Goal: Task Accomplishment & Management: Use online tool/utility

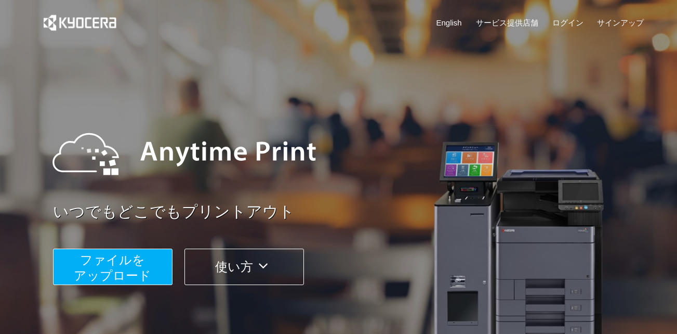
click at [109, 258] on span "ファイルを ​​アップロード" at bounding box center [112, 267] width 77 height 30
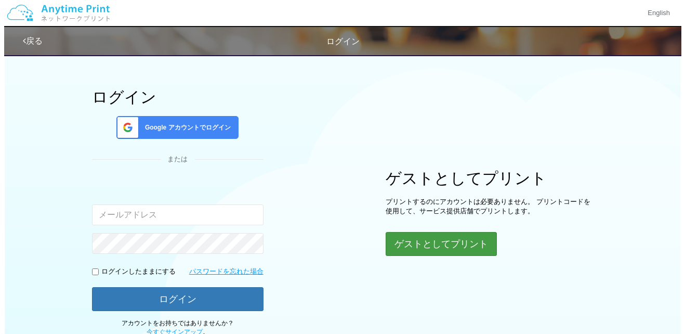
scroll to position [52, 0]
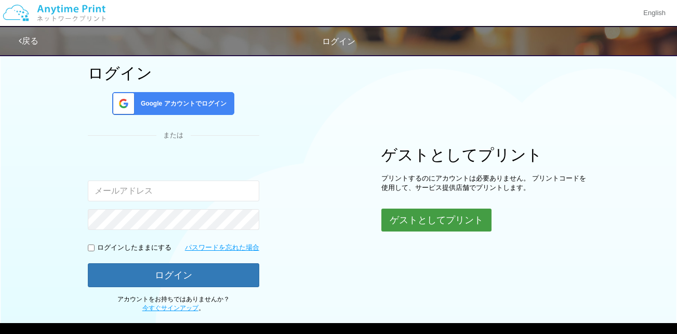
click at [446, 221] on button "ゲストとしてプリント" at bounding box center [436, 219] width 110 height 23
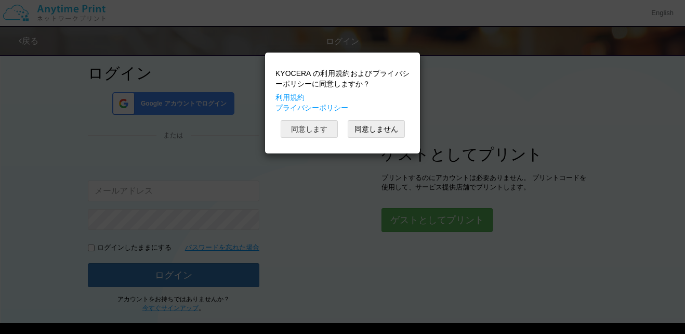
click at [316, 131] on button "同意します" at bounding box center [309, 129] width 57 height 18
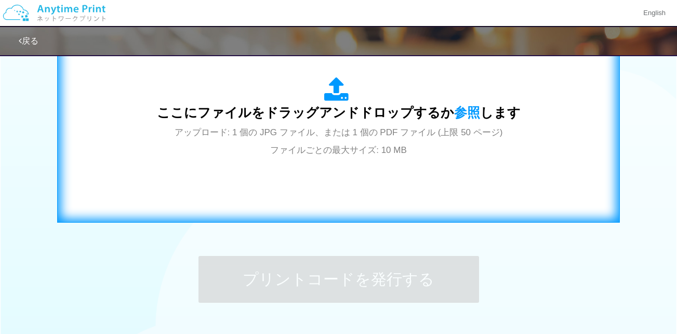
scroll to position [364, 0]
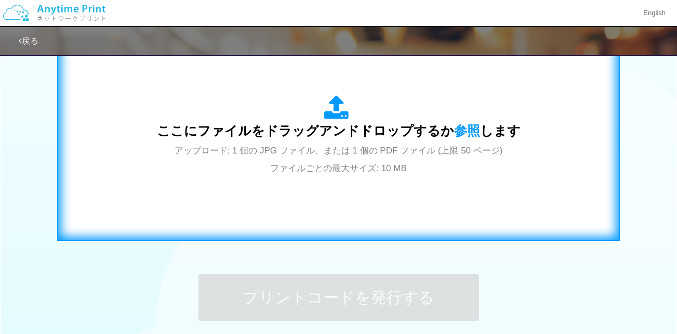
click at [274, 131] on span "ここにファイルをドラッグアンドドロップするか 参照 します" at bounding box center [339, 130] width 364 height 15
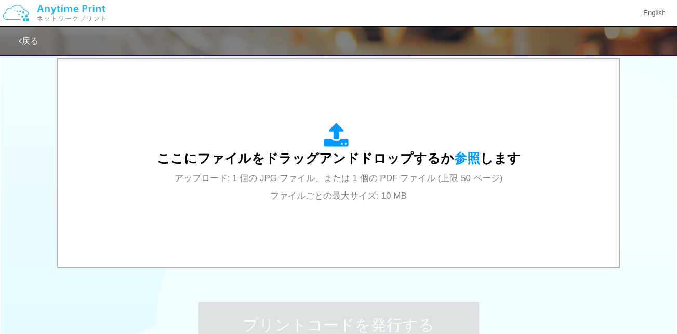
scroll to position [156, 0]
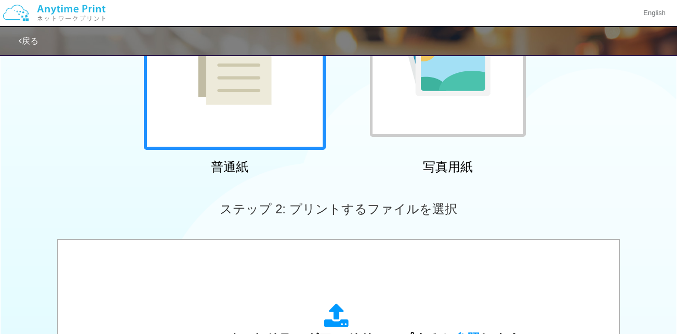
click at [273, 109] on div at bounding box center [235, 59] width 182 height 182
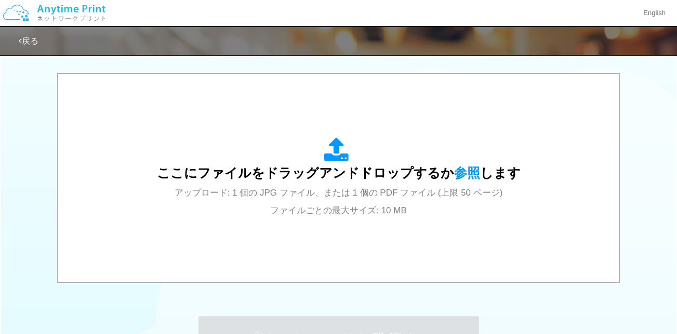
scroll to position [297, 0]
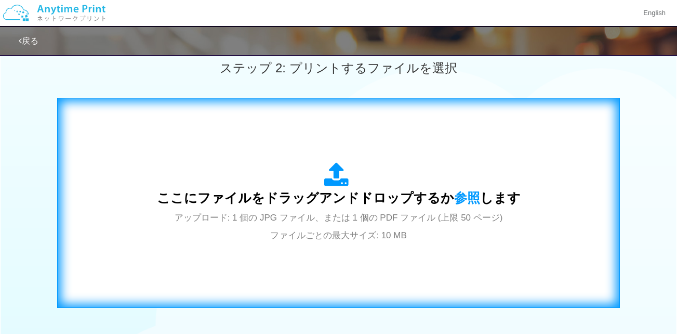
click at [352, 203] on span "ここにファイルをドラッグアンドドロップするか 参照 します" at bounding box center [339, 197] width 364 height 15
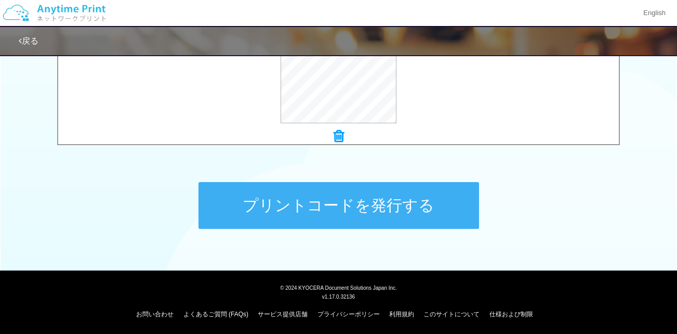
scroll to position [457, 0]
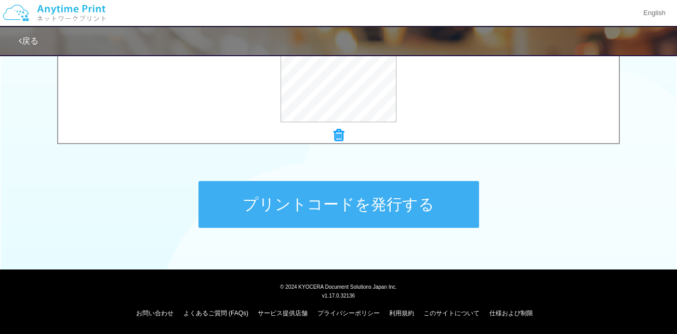
click at [336, 208] on button "プリントコードを発行する" at bounding box center [338, 204] width 281 height 47
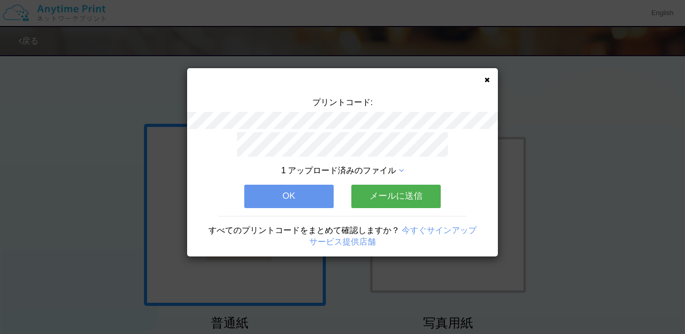
click at [314, 188] on button "OK" at bounding box center [288, 195] width 89 height 23
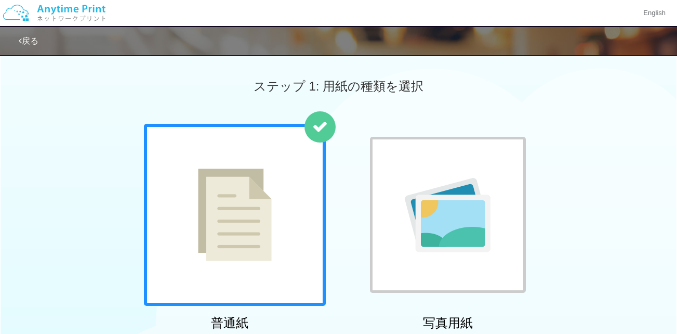
click at [314, 188] on div at bounding box center [235, 215] width 182 height 182
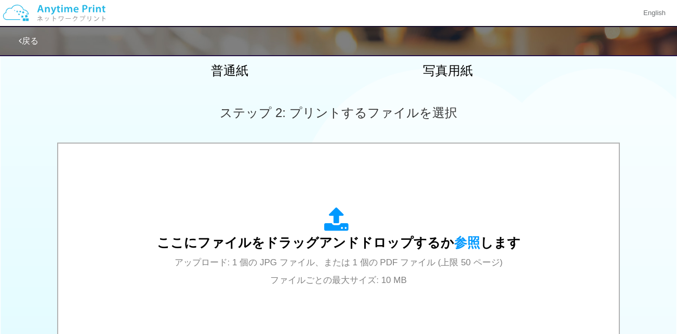
scroll to position [317, 0]
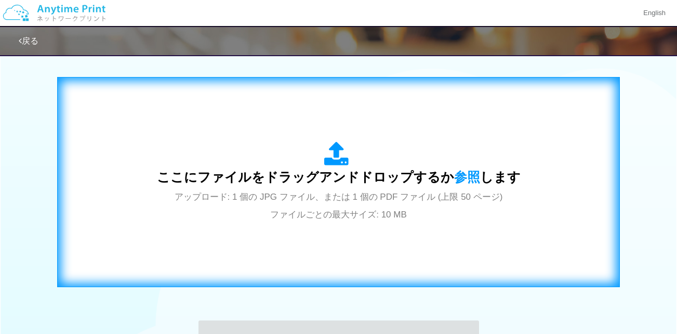
click at [348, 140] on div "ここにファイルをドラッグアンドドロップするか 参照 します アップロード: 1 個の JPG ファイル、または 1 個の PDF ファイル (上限 50 ペー…" at bounding box center [338, 182] width 541 height 188
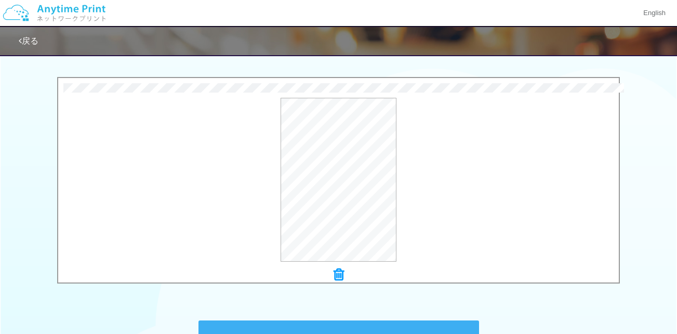
scroll to position [457, 0]
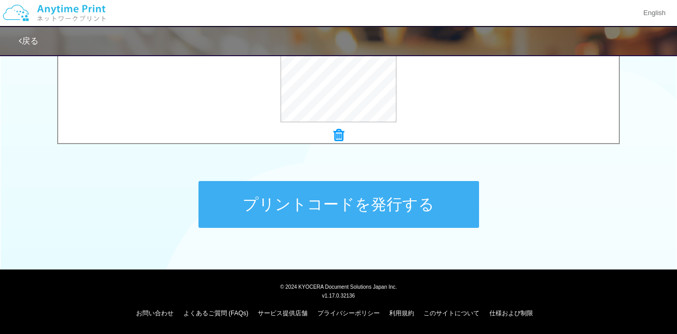
click at [331, 204] on button "プリントコードを発行する" at bounding box center [338, 204] width 281 height 47
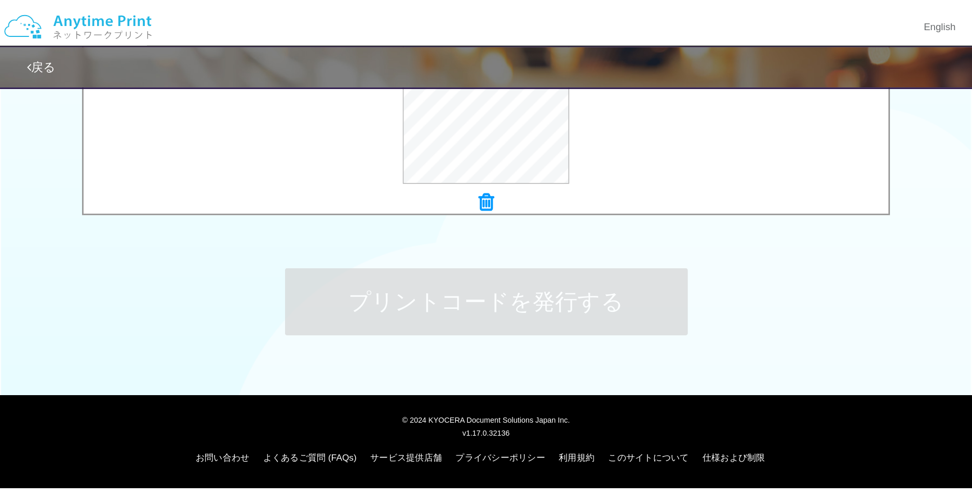
scroll to position [0, 0]
